Goal: Participate in discussion: Participate in discussion

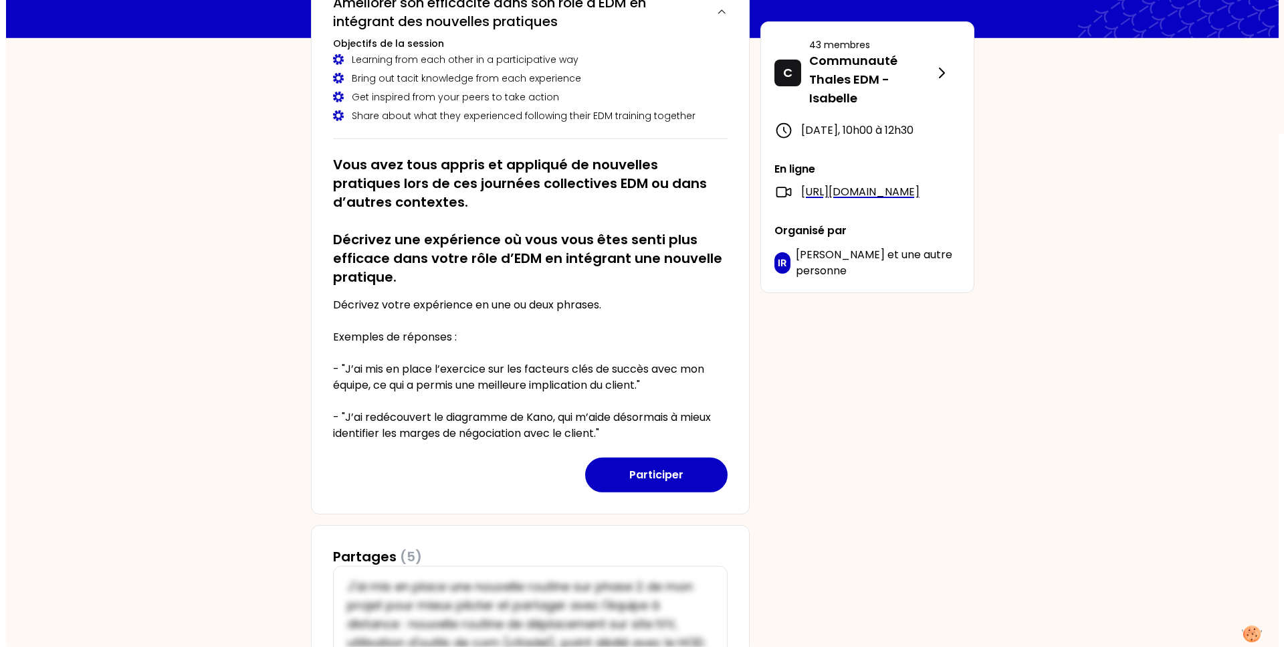
scroll to position [136, 0]
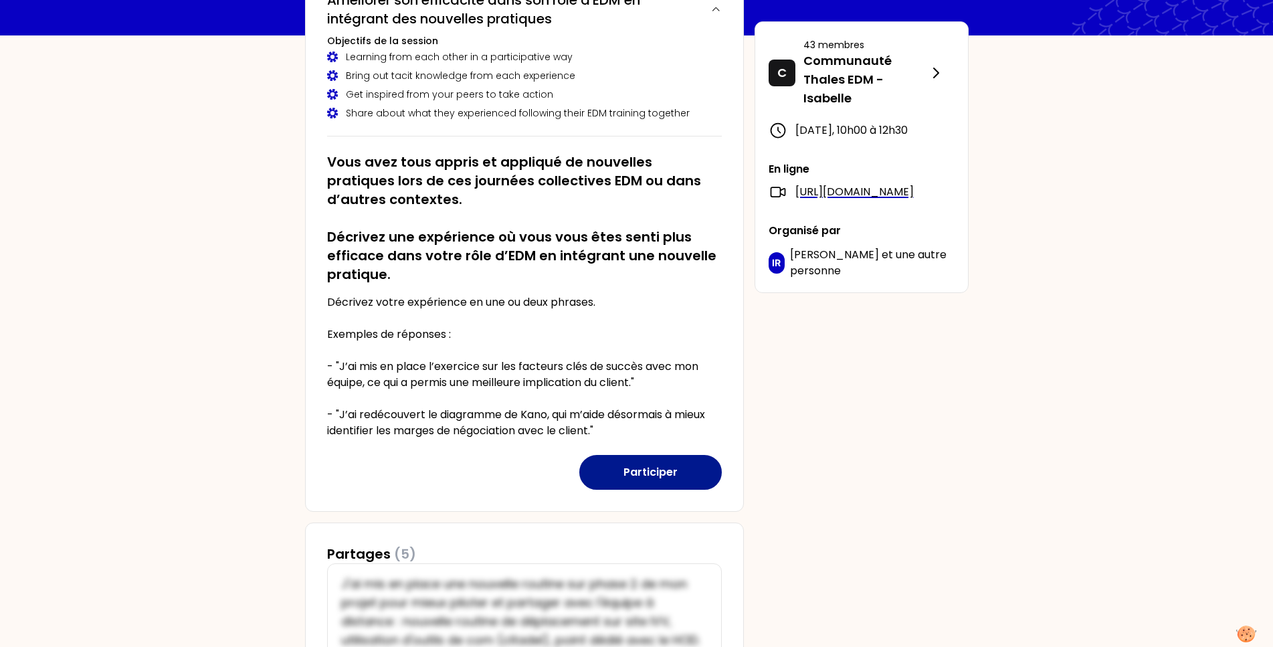
click at [645, 472] on button "Participer" at bounding box center [650, 472] width 142 height 35
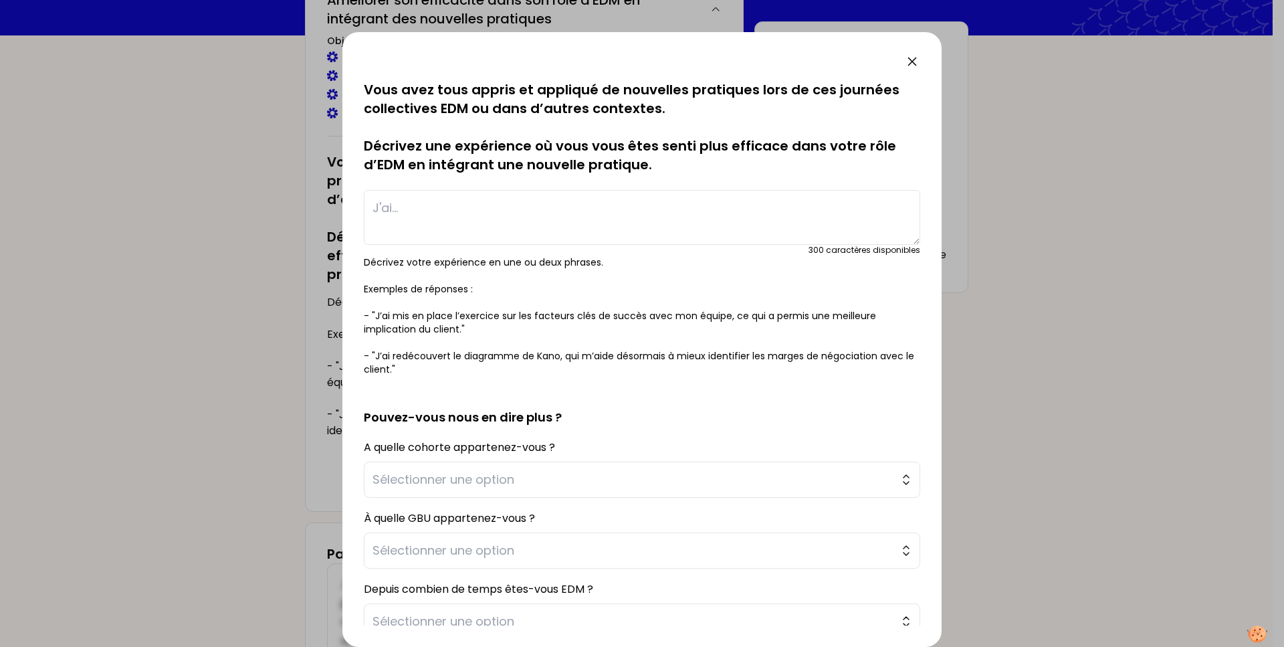
click at [381, 204] on textarea at bounding box center [642, 217] width 556 height 55
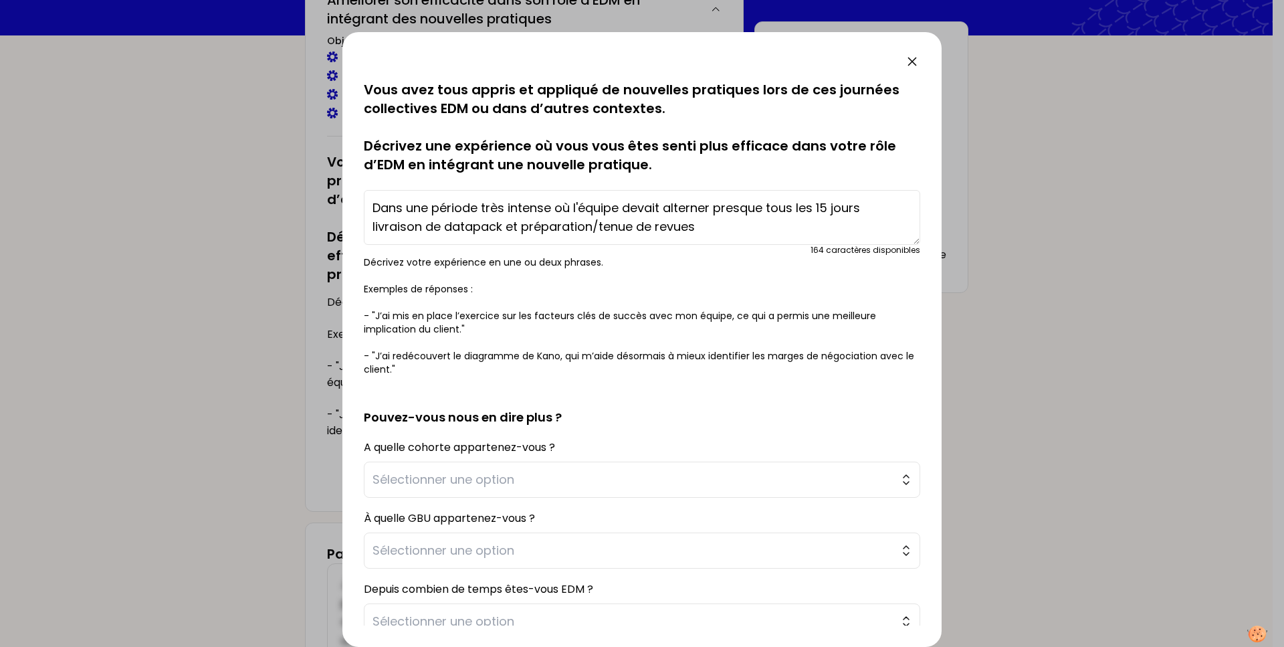
click at [423, 229] on textarea "Dans une période très intense où l'équipe devait alterner presque tous les 15 j…" at bounding box center [642, 217] width 556 height 55
click at [708, 231] on textarea "Dans une période très intense où l'équipe devait alterner presque tous les 15 j…" at bounding box center [642, 217] width 556 height 55
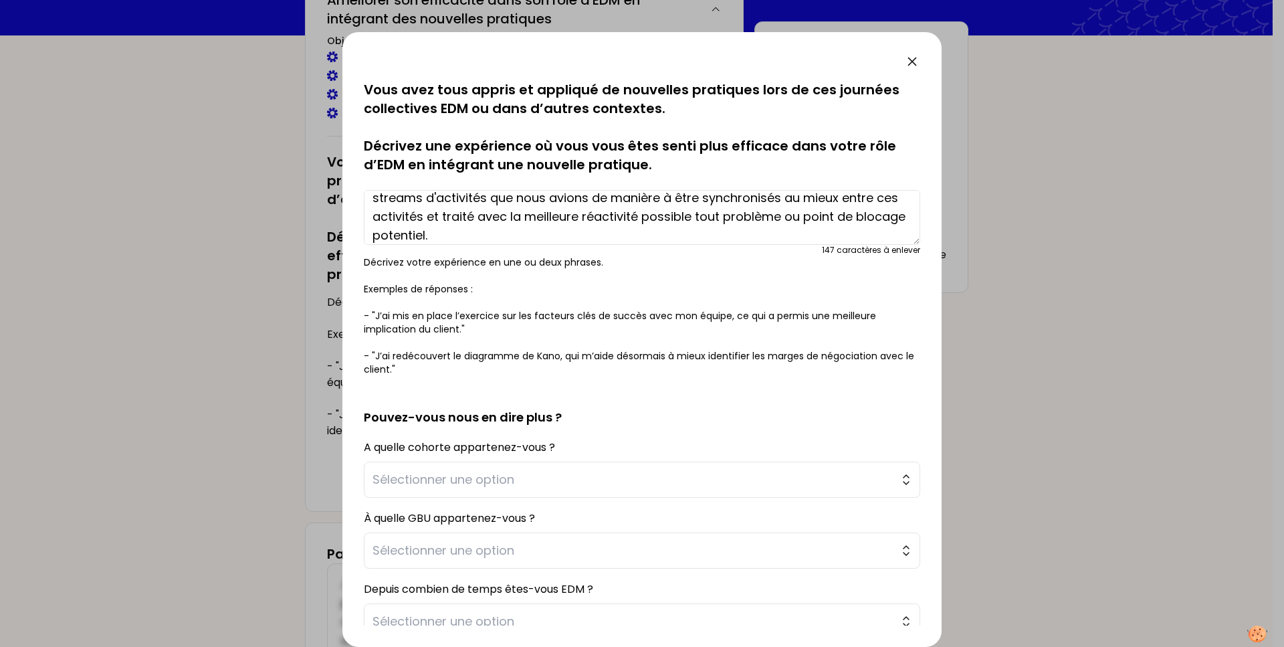
scroll to position [102, 0]
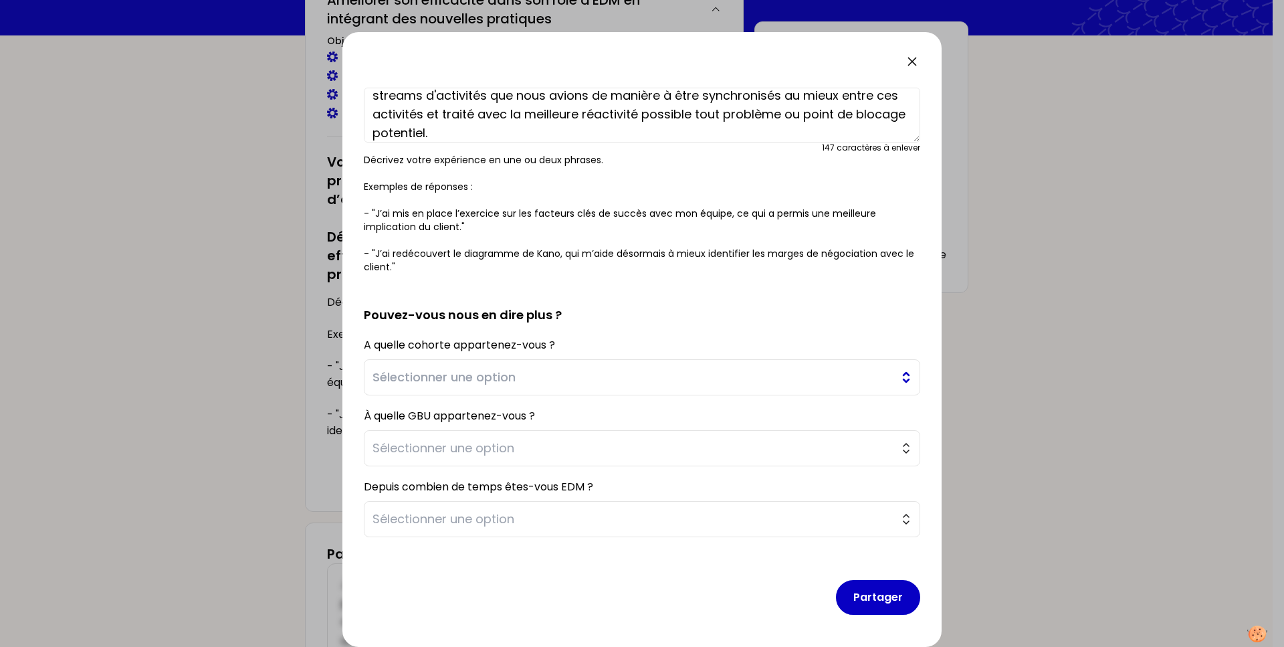
click at [522, 378] on span "Sélectionner une option" at bounding box center [633, 377] width 520 height 19
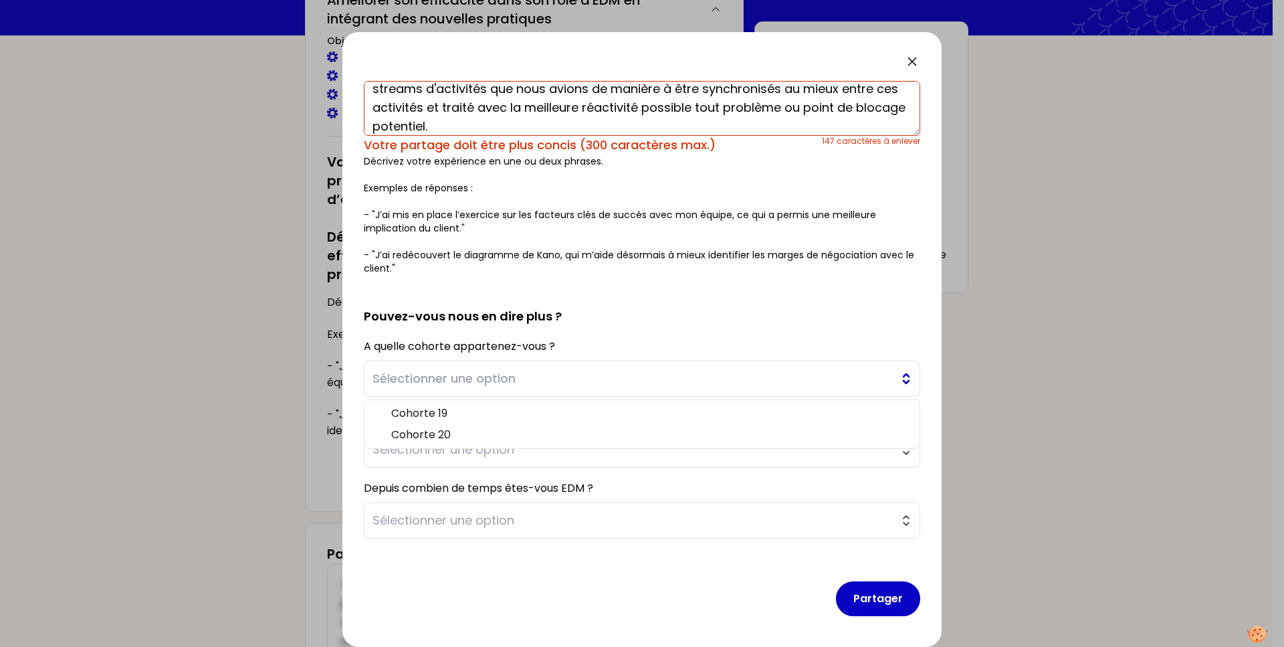
scroll to position [110, 0]
click at [435, 288] on h2 "Pouvez-vous nous en dire plus ?" at bounding box center [642, 304] width 556 height 40
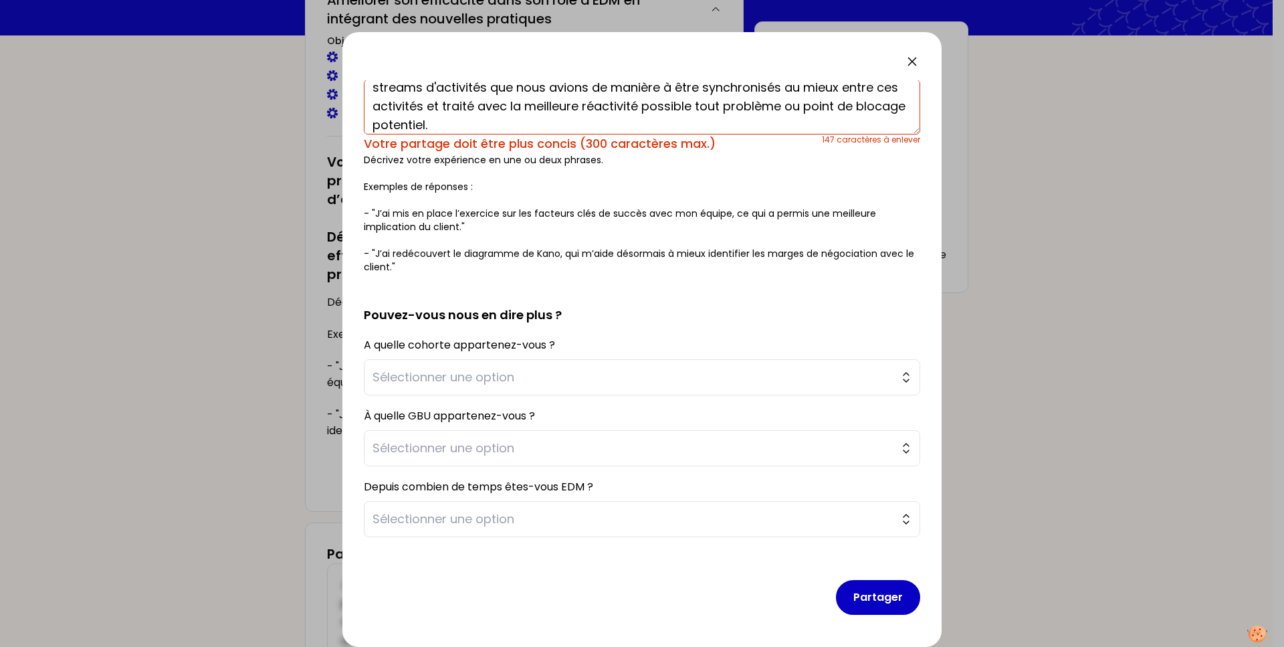
scroll to position [0, 0]
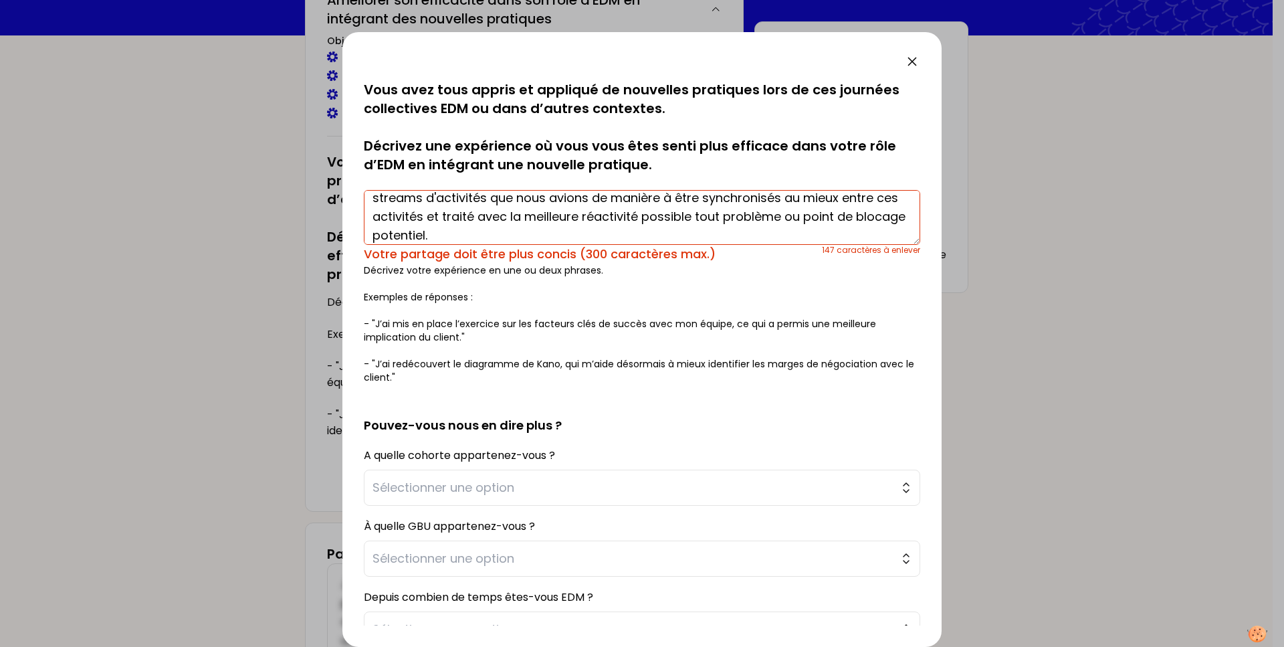
click at [577, 234] on textarea "Dans une période très intense où l'équipe devait alterner presque tous les 15 j…" at bounding box center [642, 217] width 556 height 55
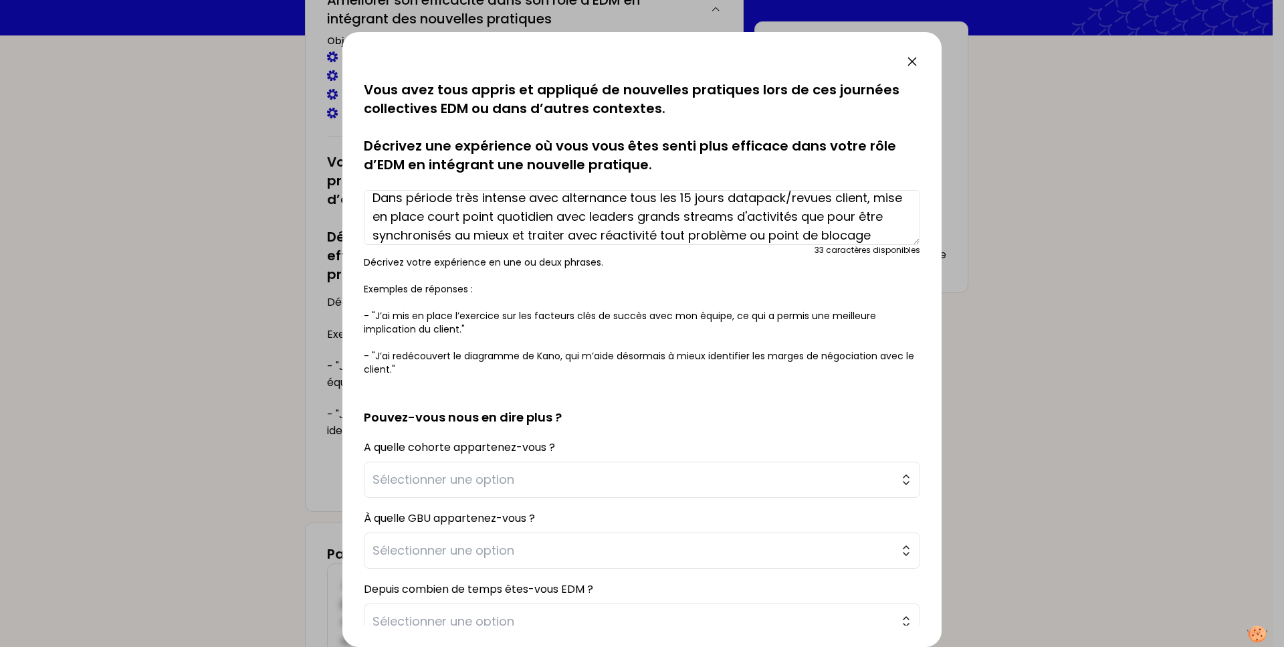
scroll to position [29, 0]
click at [681, 217] on textarea "Dans période très intense avec alternance tous les 15 jours datapack/revues cli…" at bounding box center [642, 217] width 556 height 55
click at [558, 235] on textarea "Dans période très intense avec alternance tous les 15 jours datapack/revues cli…" at bounding box center [642, 217] width 556 height 55
type textarea "Dans période très intense avec alternance tous les 15 jours datapack/revues cli…"
click at [667, 483] on span "Sélectionner une option" at bounding box center [633, 479] width 520 height 19
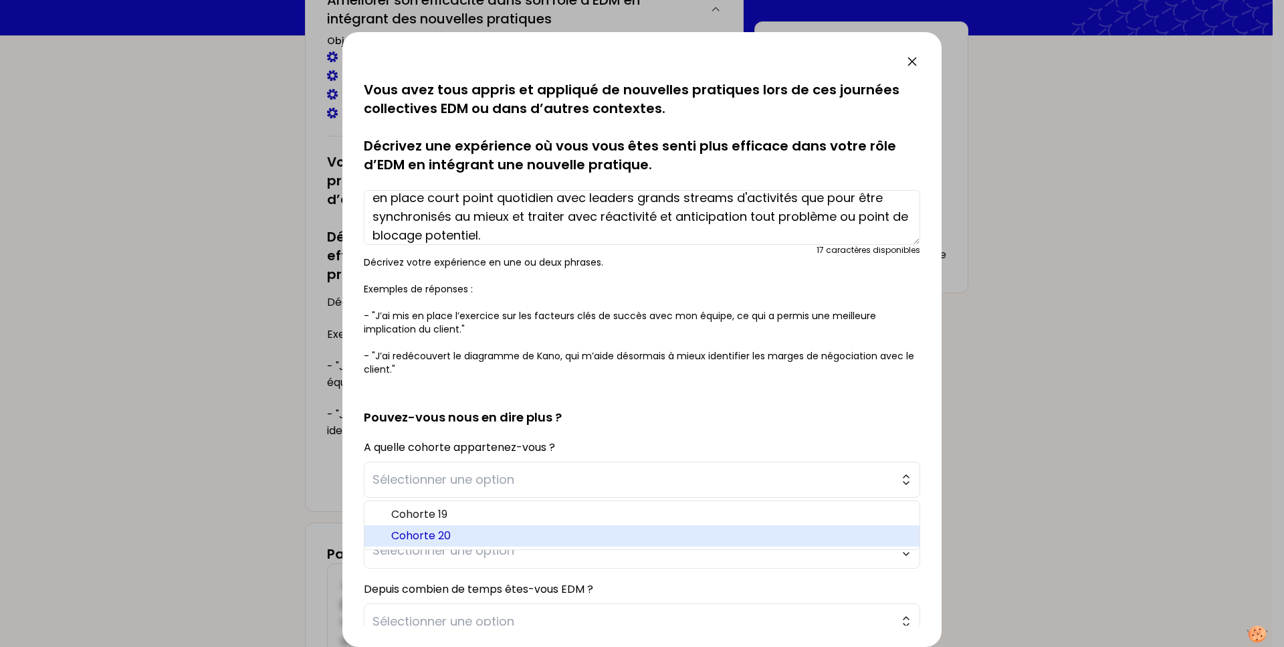
click at [509, 536] on span "Cohorte 20" at bounding box center [650, 536] width 518 height 16
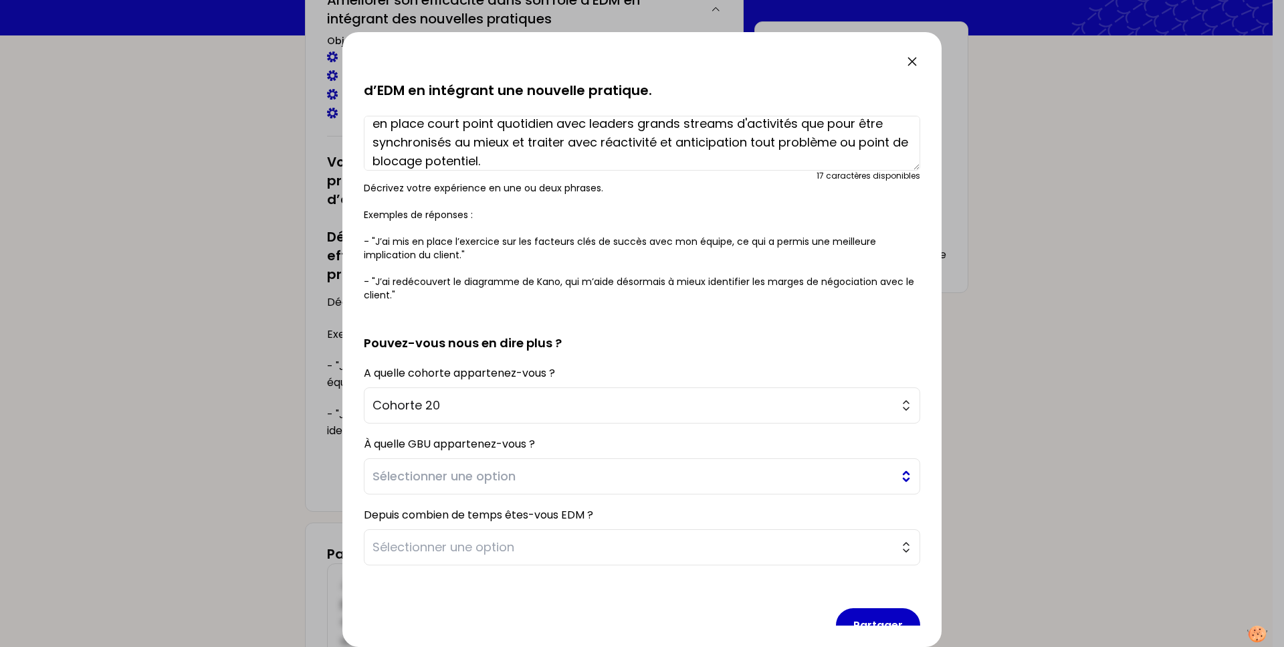
scroll to position [102, 0]
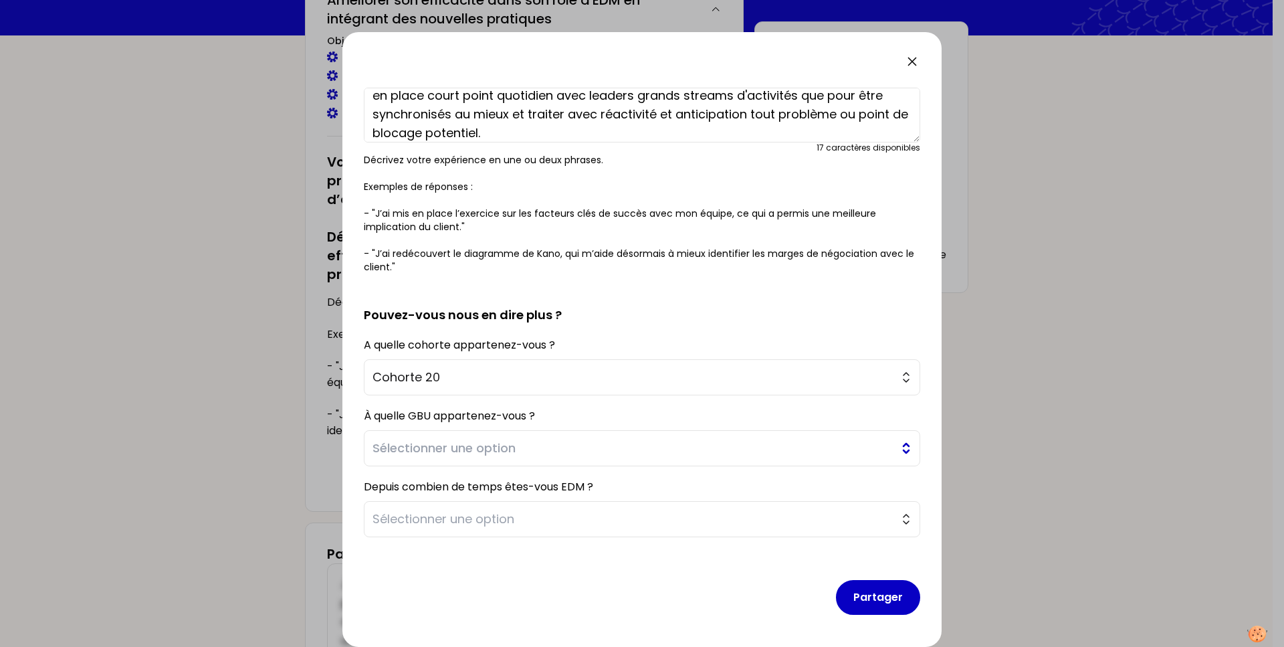
click at [512, 448] on span "Sélectionner une option" at bounding box center [633, 448] width 520 height 19
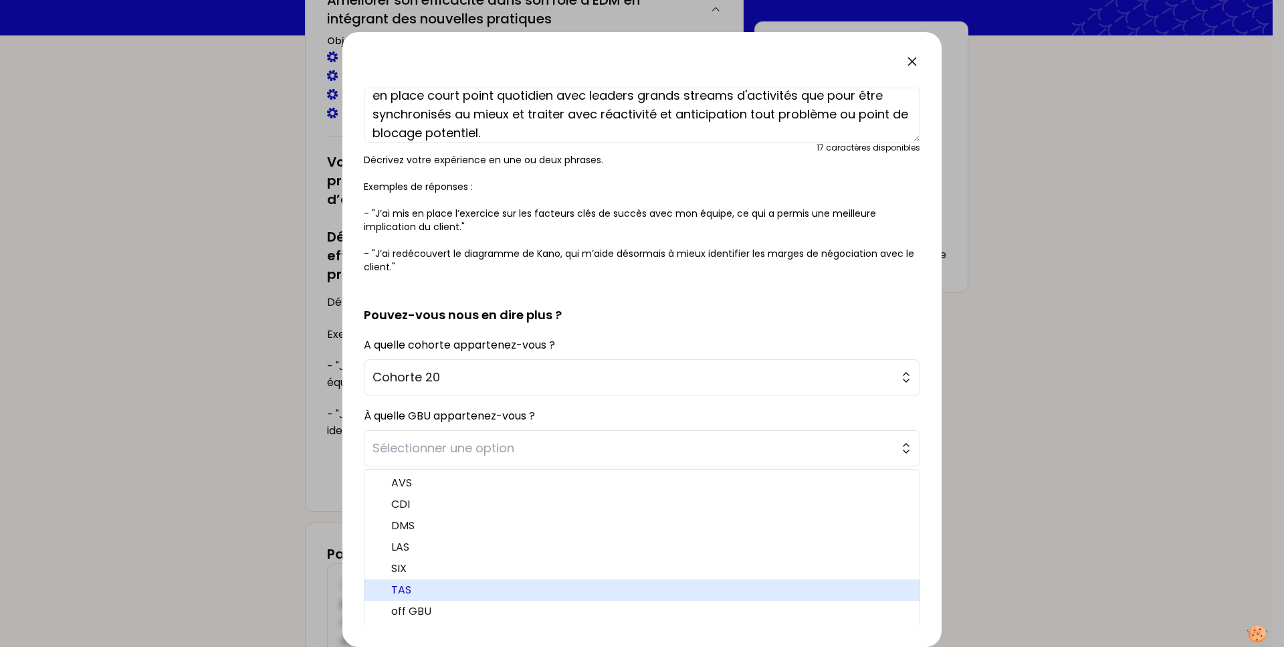
click at [513, 589] on span "TAS" at bounding box center [650, 590] width 518 height 16
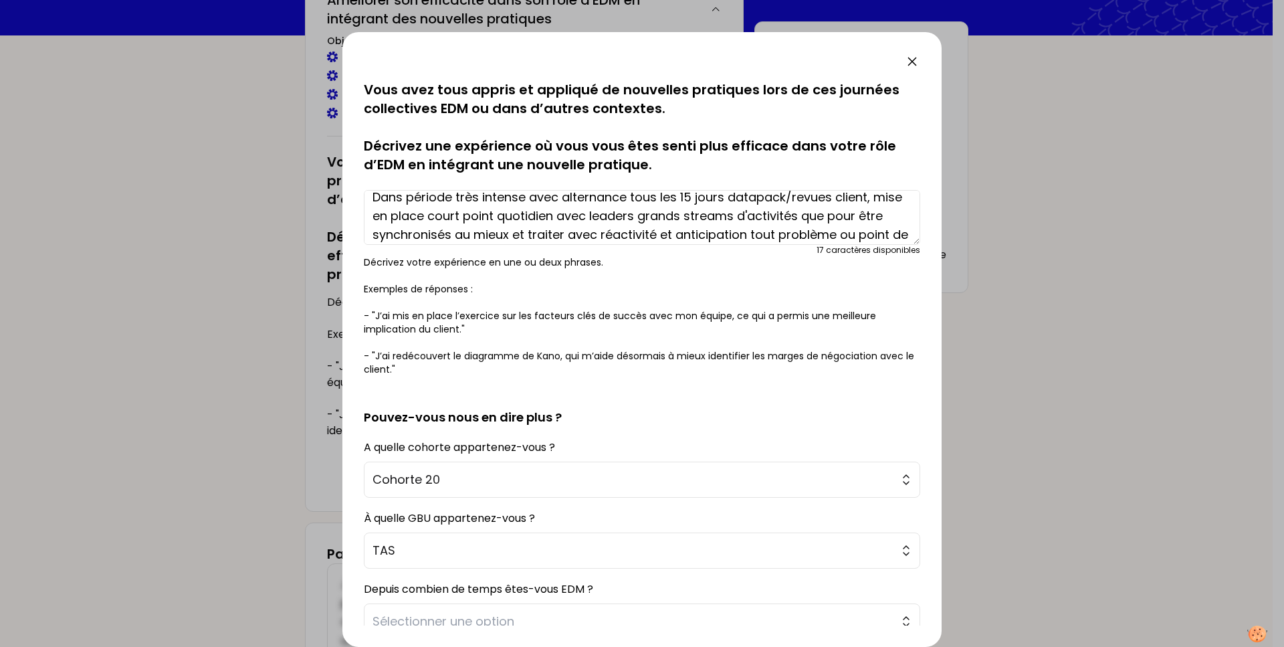
scroll to position [0, 0]
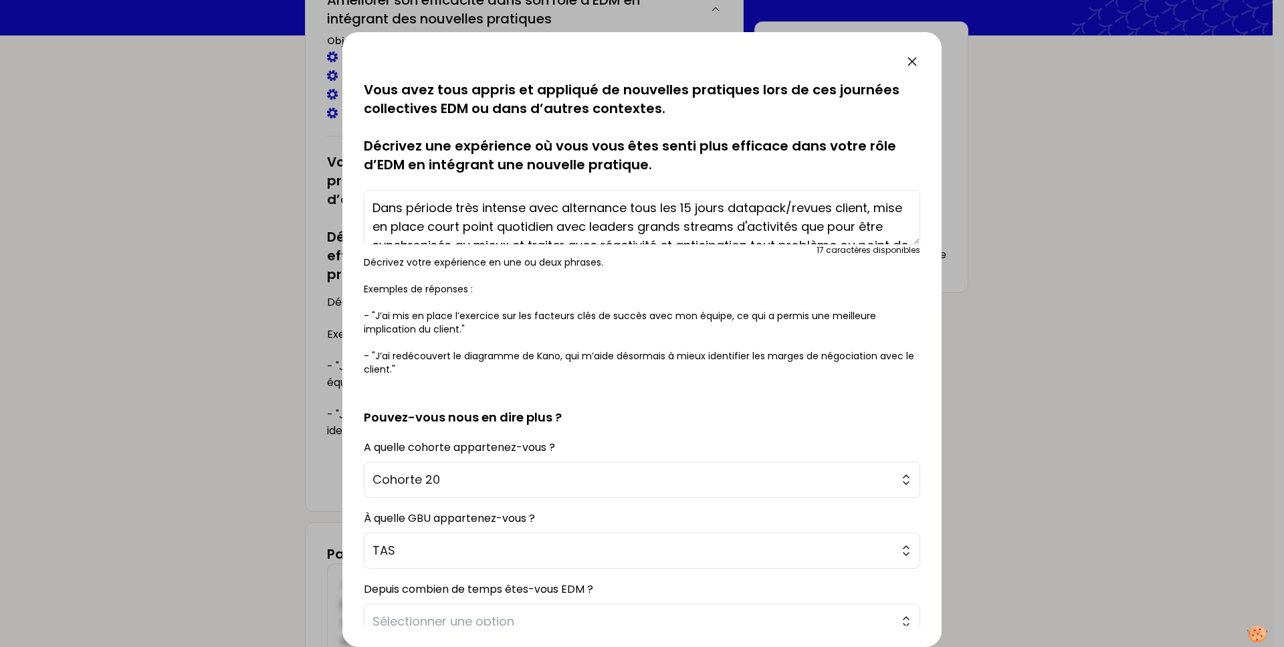
click at [614, 225] on textarea "Dans période très intense avec alternance tous les 15 jours datapack/revues cli…" at bounding box center [642, 217] width 556 height 55
click at [374, 207] on textarea "Dans période très intense avec alternance tous les 15 jours datapack/revues cli…" at bounding box center [642, 217] width 556 height 55
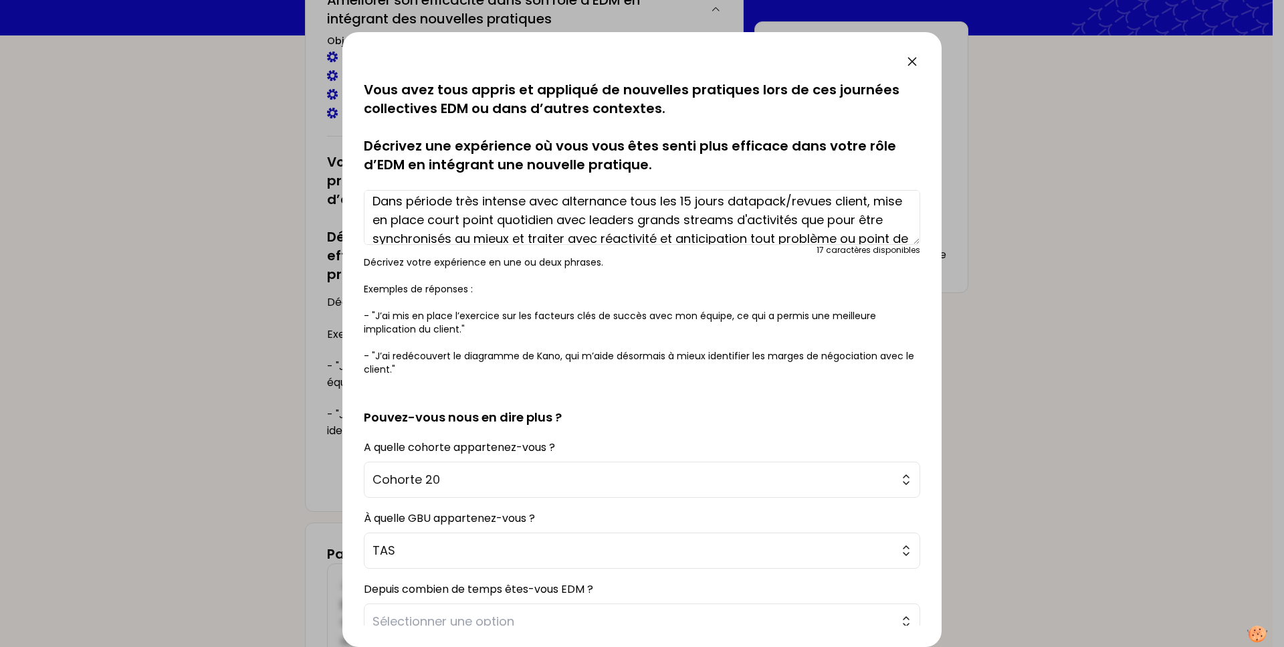
scroll to position [37, 0]
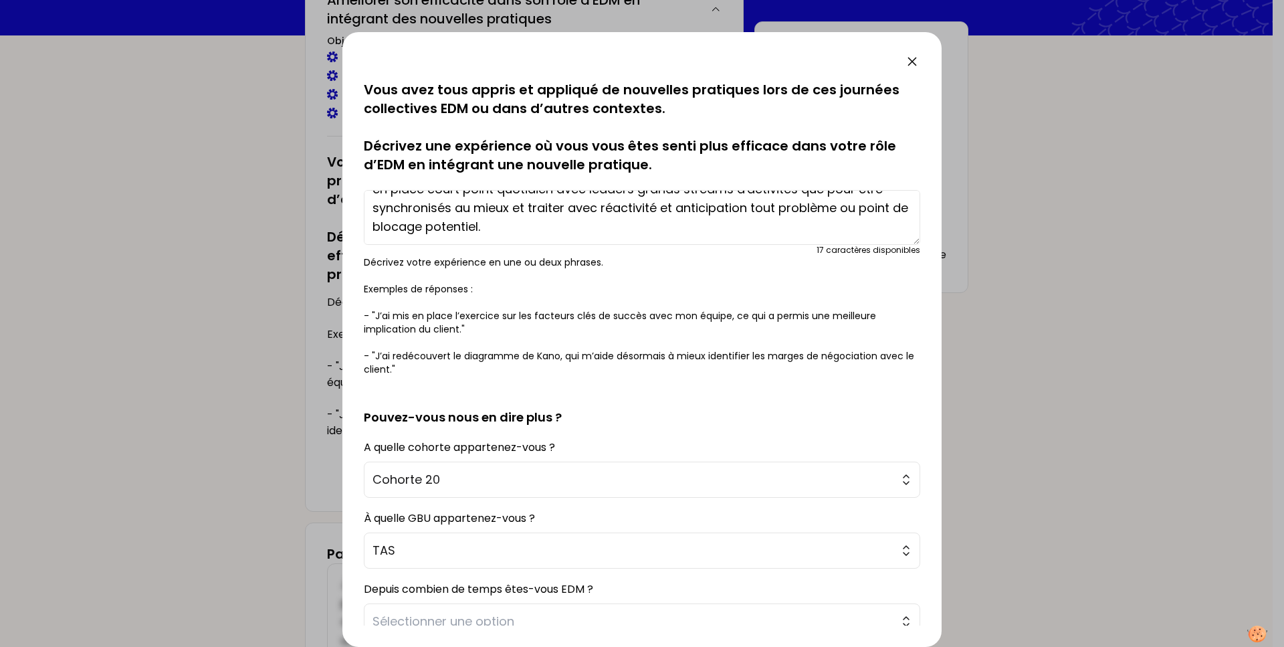
drag, startPoint x: 373, startPoint y: 207, endPoint x: 855, endPoint y: 233, distance: 482.2
click at [855, 233] on textarea "Dans période très intense avec alternance tous les 15 jours datapack/revues cli…" at bounding box center [642, 217] width 556 height 55
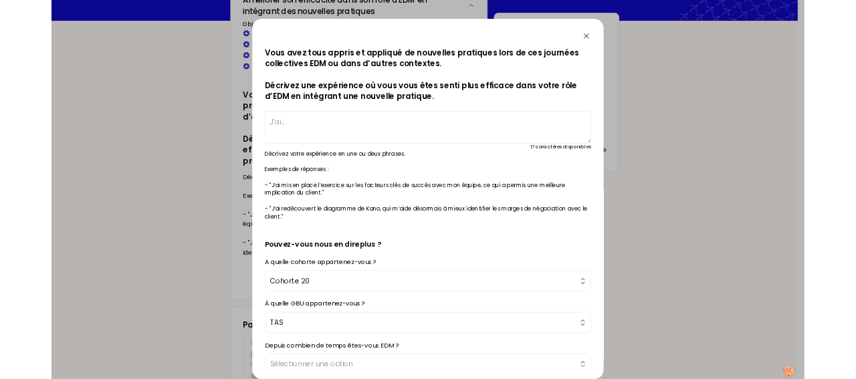
scroll to position [0, 0]
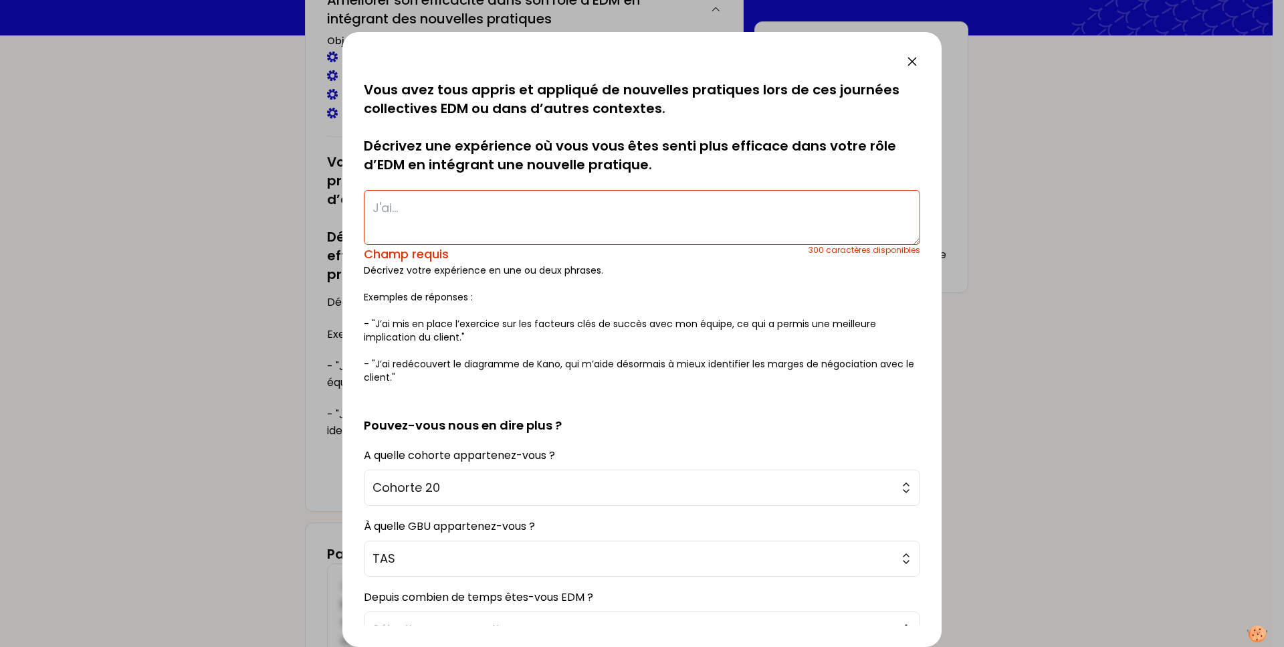
click at [376, 208] on textarea at bounding box center [642, 217] width 556 height 55
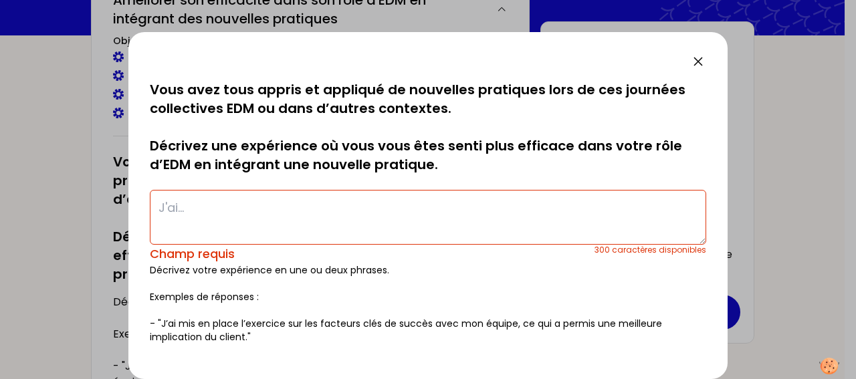
click at [168, 204] on textarea at bounding box center [428, 217] width 556 height 55
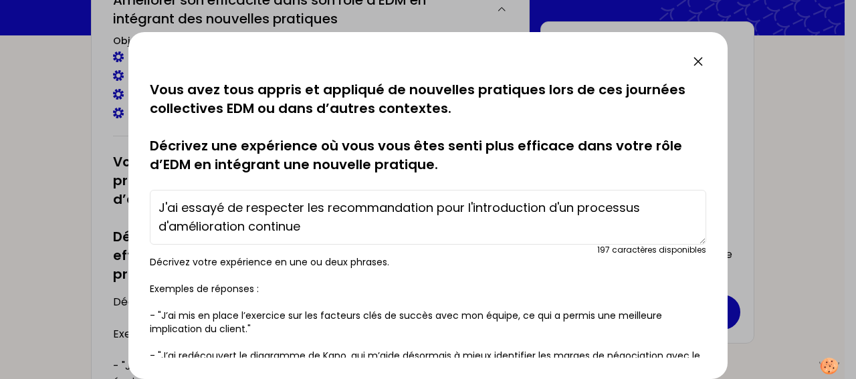
click at [431, 209] on textarea "J'ai essayé de respecter les recommandation pour l'introduction d'un processus …" at bounding box center [428, 217] width 556 height 55
click at [301, 228] on textarea "J'ai essayé de respecter les recommandations pour l'introduction d'un processus…" at bounding box center [428, 217] width 556 height 55
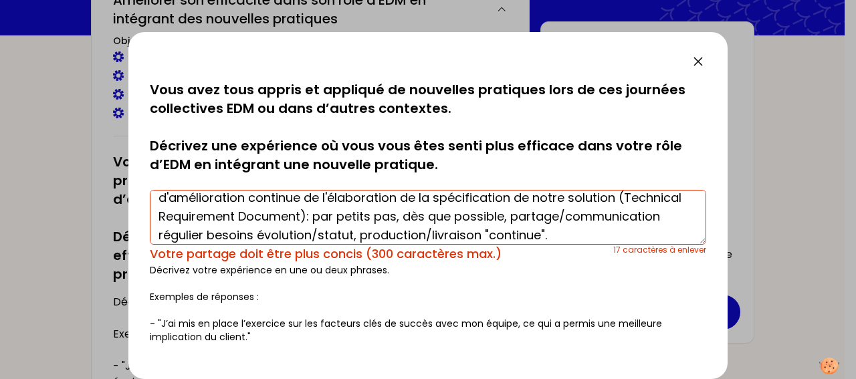
scroll to position [9, 0]
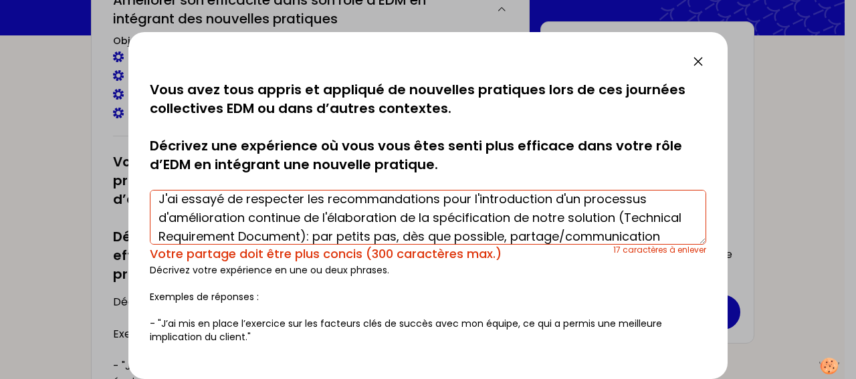
click at [326, 197] on textarea "J'ai essayé de respecter les recommandations pour l'introduction d'un processus…" at bounding box center [428, 217] width 556 height 55
click at [165, 220] on textarea "J'ai essayé de respecter les recommandations d'introduction d'un processus d'am…" at bounding box center [428, 217] width 556 height 55
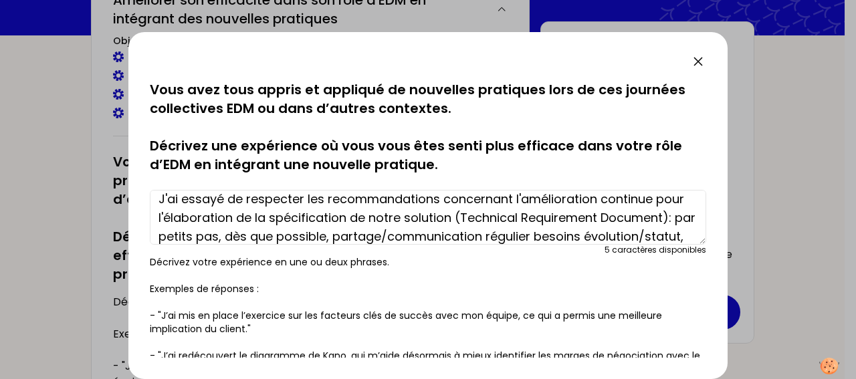
click at [189, 216] on textarea "J'ai essayé de respecter les recommandations concernant l'amélioration continue…" at bounding box center [428, 217] width 556 height 55
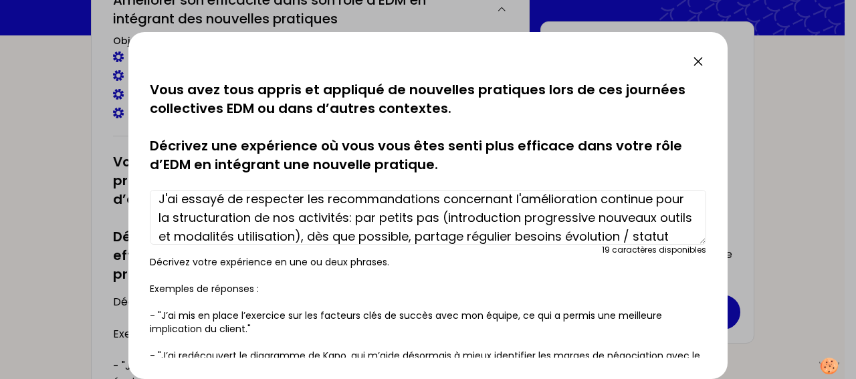
click at [484, 200] on textarea "J'ai essayé de respecter les recommandations concernant l'amélioration continue…" at bounding box center [428, 217] width 556 height 55
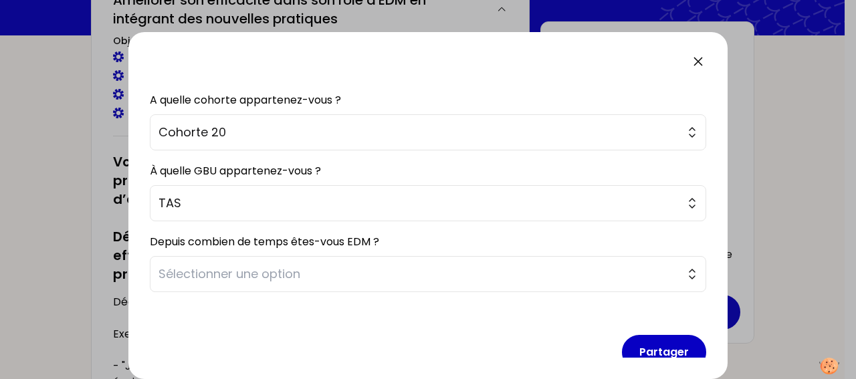
scroll to position [348, 0]
type textarea "J'ai essayé de respecter les recommandations d'introduction processus d'amélior…"
click at [522, 278] on span "Sélectionner une option" at bounding box center [418, 273] width 520 height 19
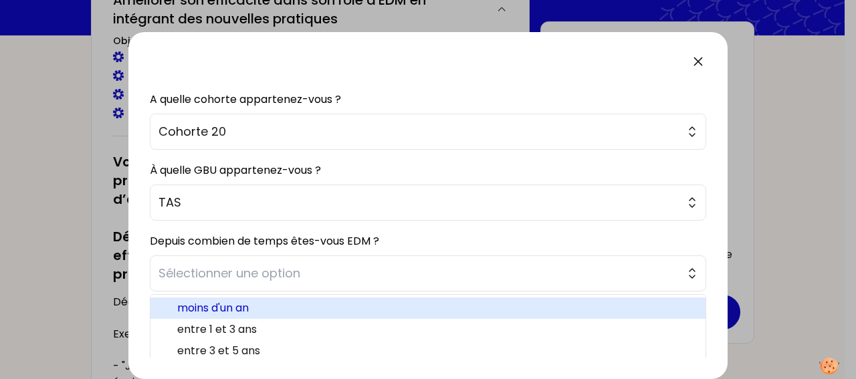
click at [423, 314] on span "moins d'un an" at bounding box center [436, 308] width 518 height 16
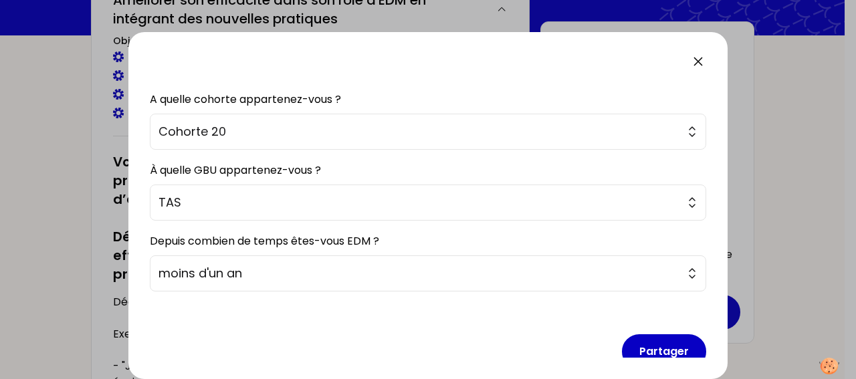
scroll to position [368, 0]
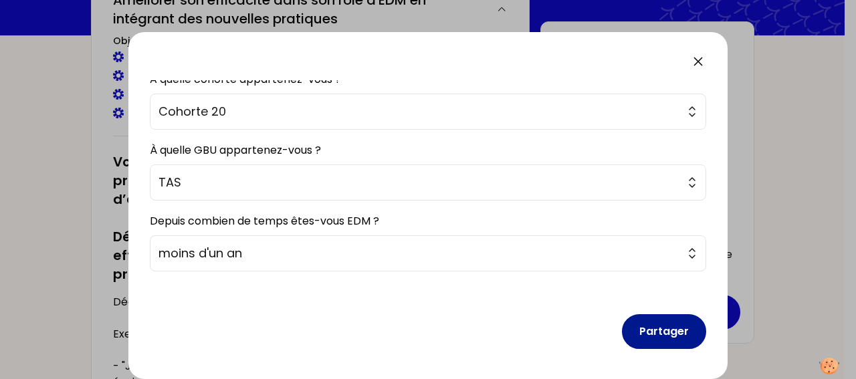
click at [667, 332] on button "Partager" at bounding box center [664, 331] width 84 height 35
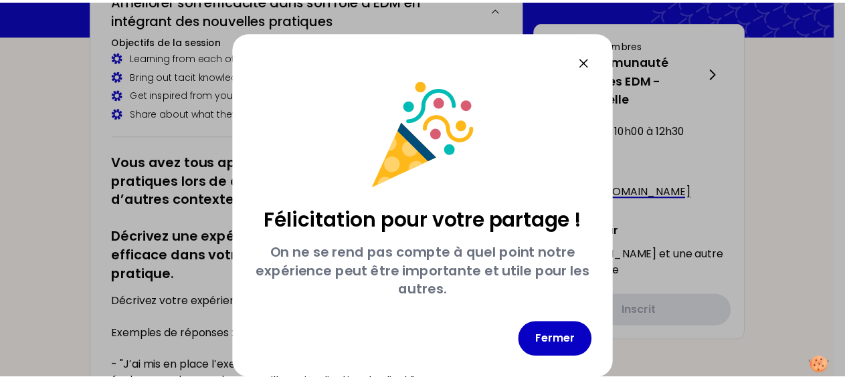
scroll to position [35, 0]
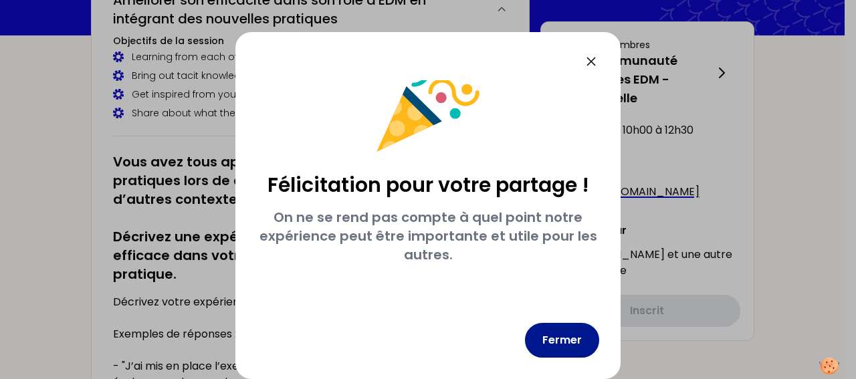
click at [567, 339] on button "Fermer" at bounding box center [562, 340] width 74 height 35
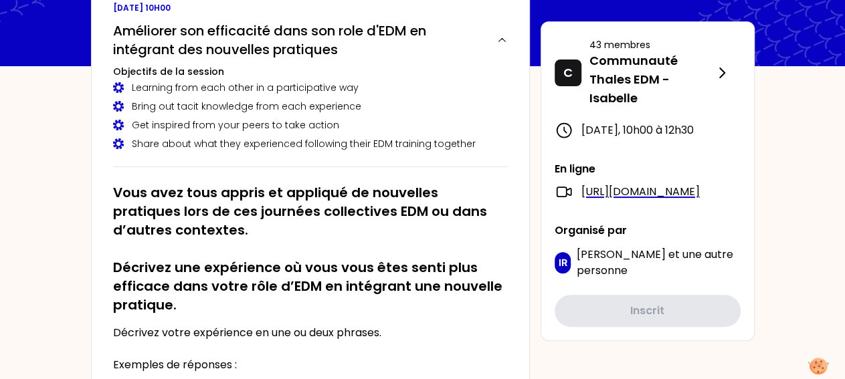
scroll to position [139, 0]
